Goal: Navigation & Orientation: Find specific page/section

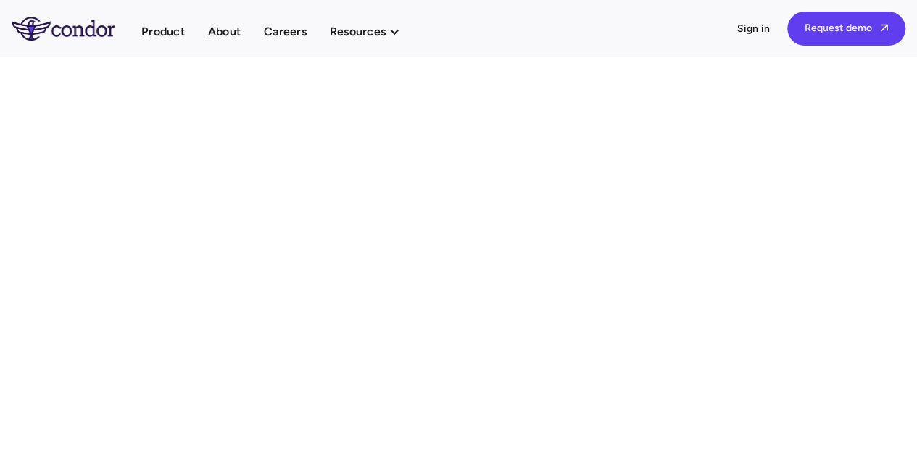
click at [100, 20] on img "home" at bounding box center [64, 28] width 104 height 23
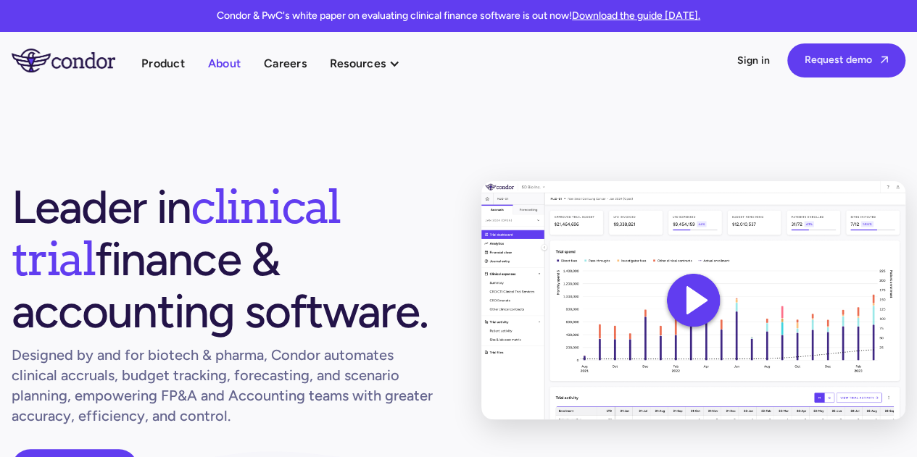
click at [217, 69] on link "About" at bounding box center [224, 64] width 33 height 20
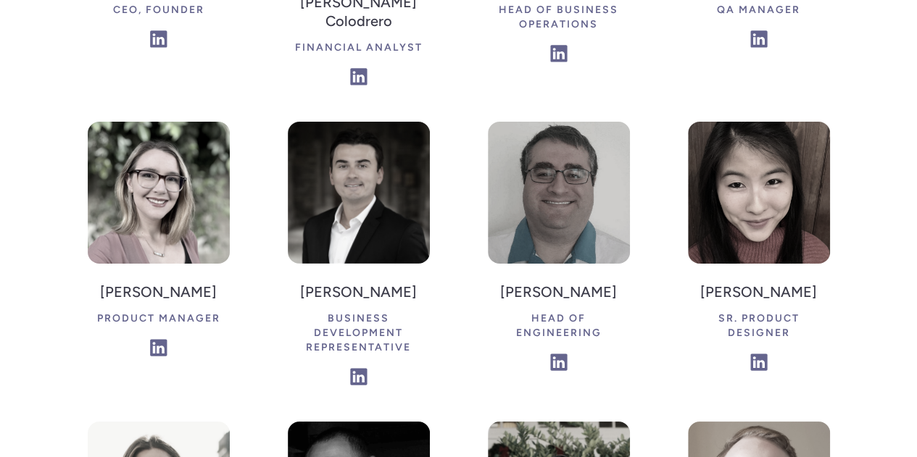
scroll to position [2536, 0]
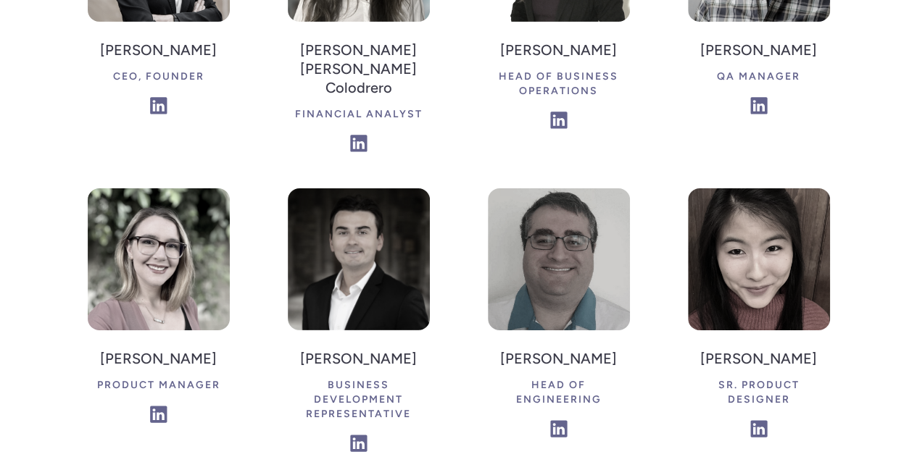
click at [548, 338] on div "Chris Katz Head of Engineering" at bounding box center [559, 388] width 142 height 100
